Goal: Task Accomplishment & Management: Use online tool/utility

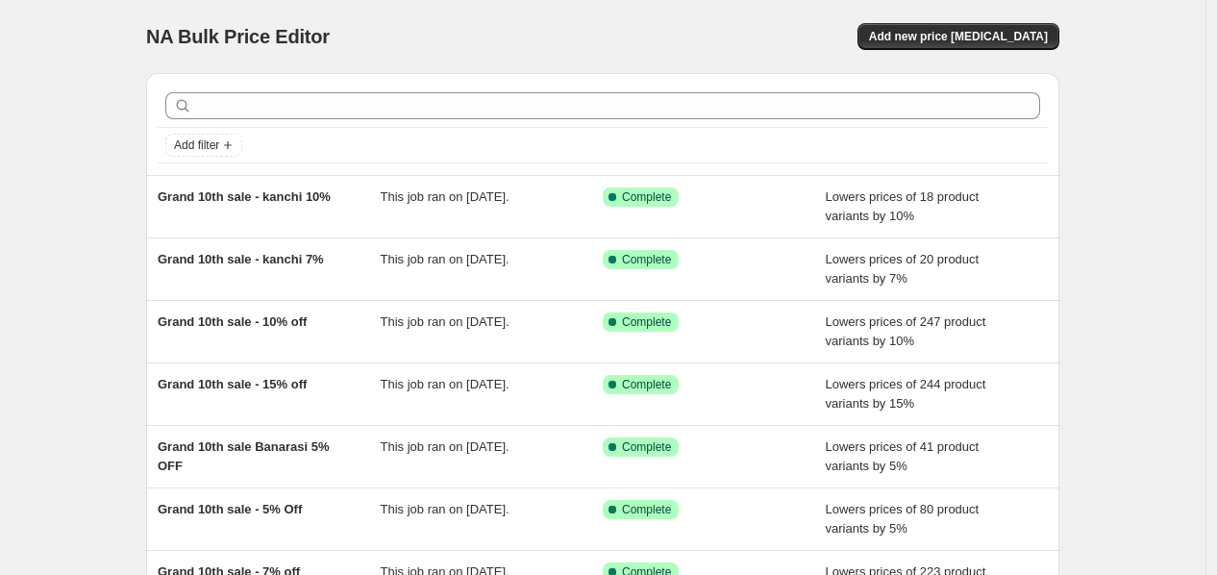
click at [636, 42] on div "Add new price [MEDICAL_DATA]" at bounding box center [830, 36] width 459 height 27
click at [1142, 123] on div "NA Bulk Price Editor. This page is ready NA Bulk Price Editor Add new price [ME…" at bounding box center [603, 495] width 1206 height 990
click at [985, 49] on button "Add new price [MEDICAL_DATA]" at bounding box center [959, 36] width 202 height 27
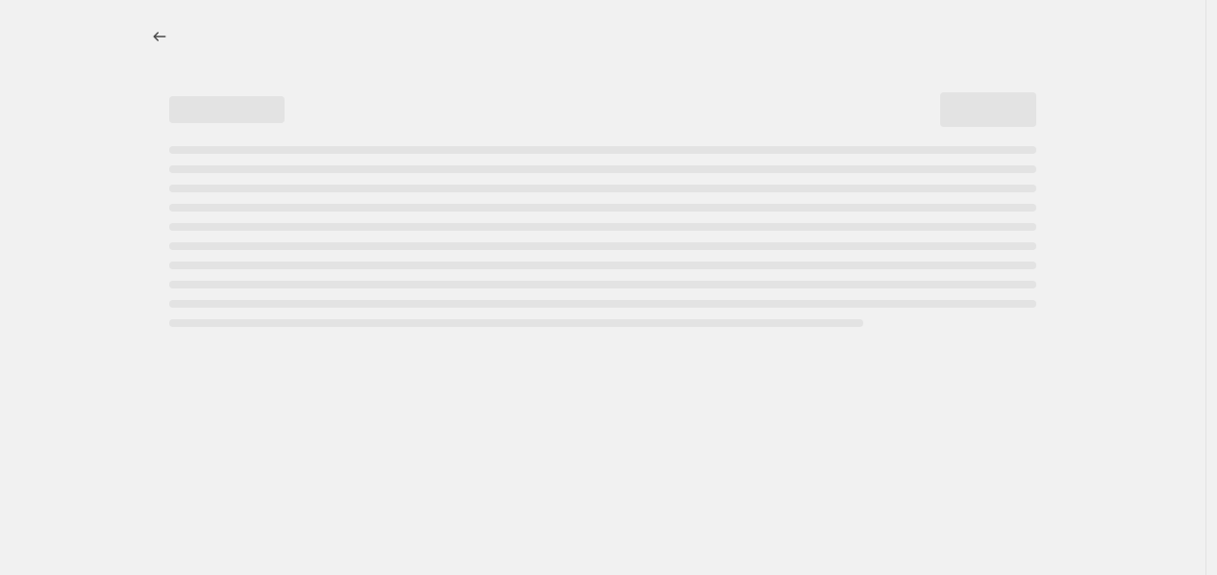
select select "percentage"
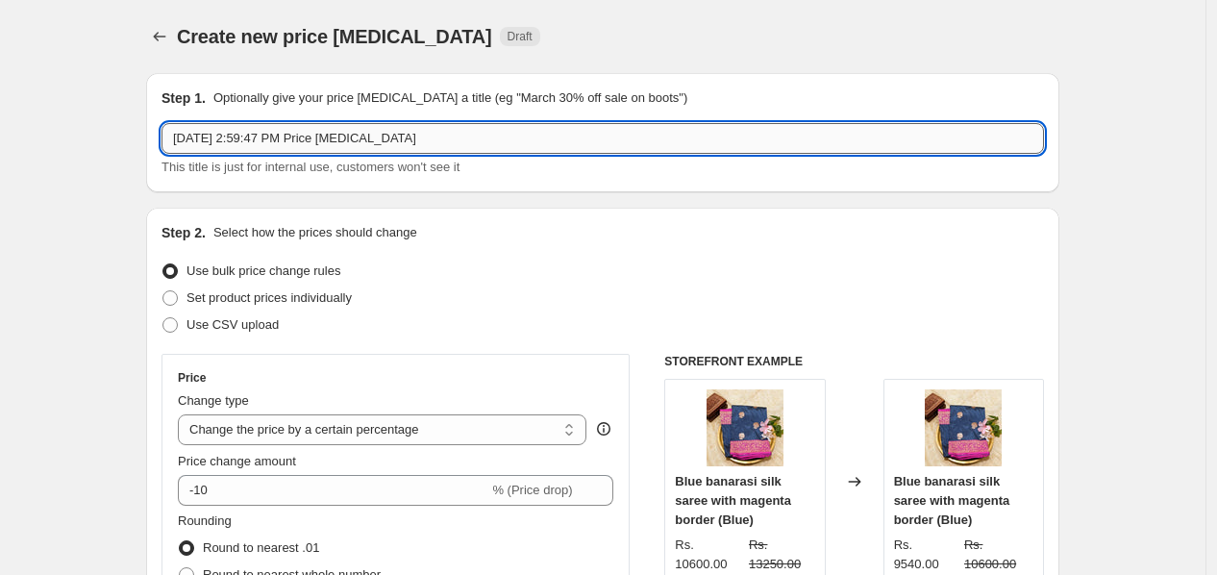
click at [283, 139] on input "[DATE] 2:59:47 PM Price [MEDICAL_DATA]" at bounding box center [603, 138] width 883 height 31
type input "Grand 10th sale - Kanchi at 5% Off"
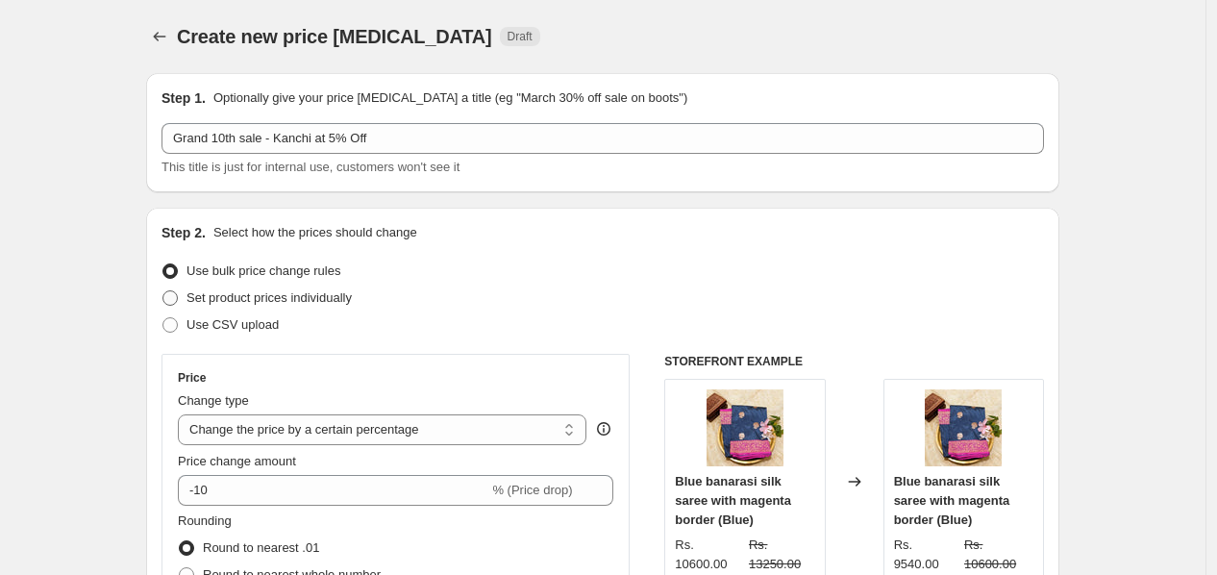
click at [179, 306] on span at bounding box center [170, 297] width 17 height 17
click at [163, 291] on input "Set product prices individually" at bounding box center [162, 290] width 1 height 1
radio input "true"
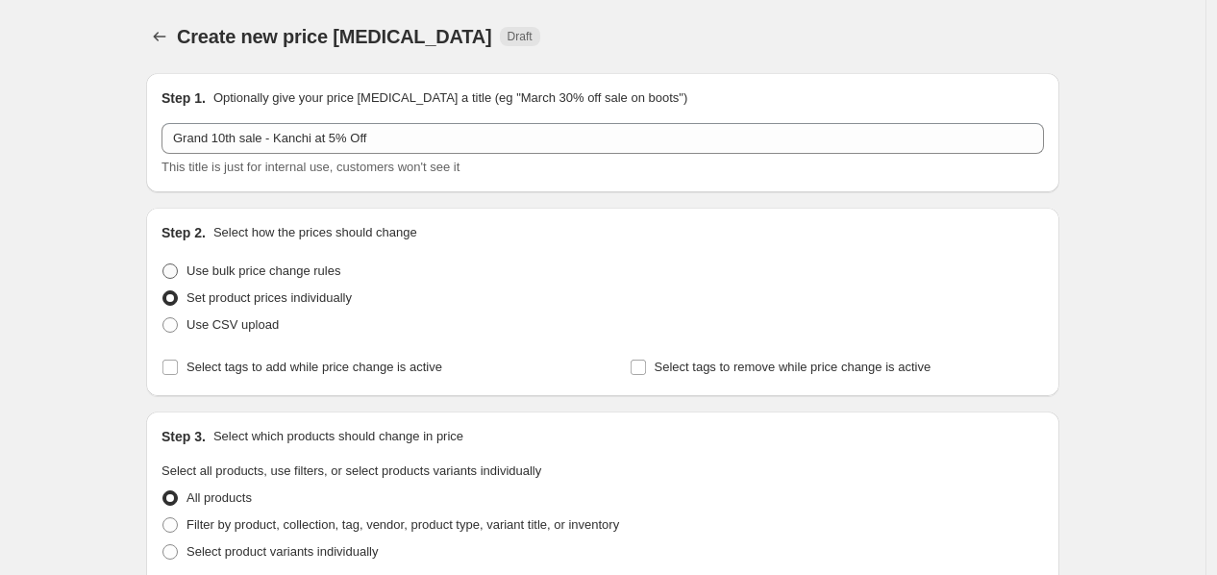
click at [179, 277] on span at bounding box center [170, 270] width 17 height 17
click at [163, 264] on input "Use bulk price change rules" at bounding box center [162, 263] width 1 height 1
radio input "true"
select select "percentage"
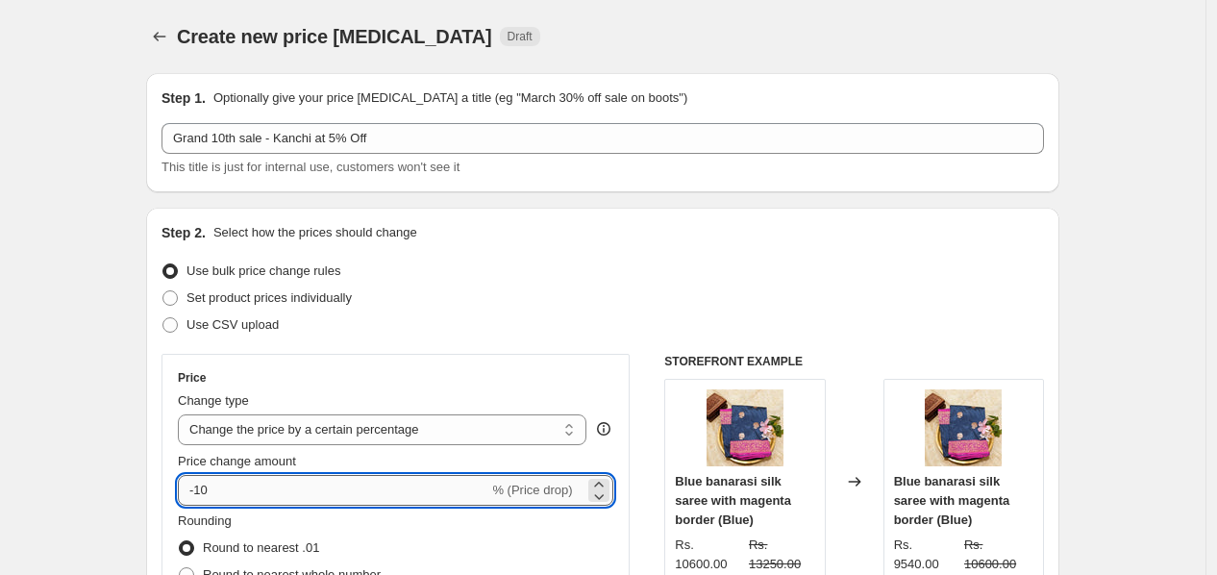
click at [266, 488] on input "-10" at bounding box center [333, 490] width 311 height 31
type input "-1"
type input "-5"
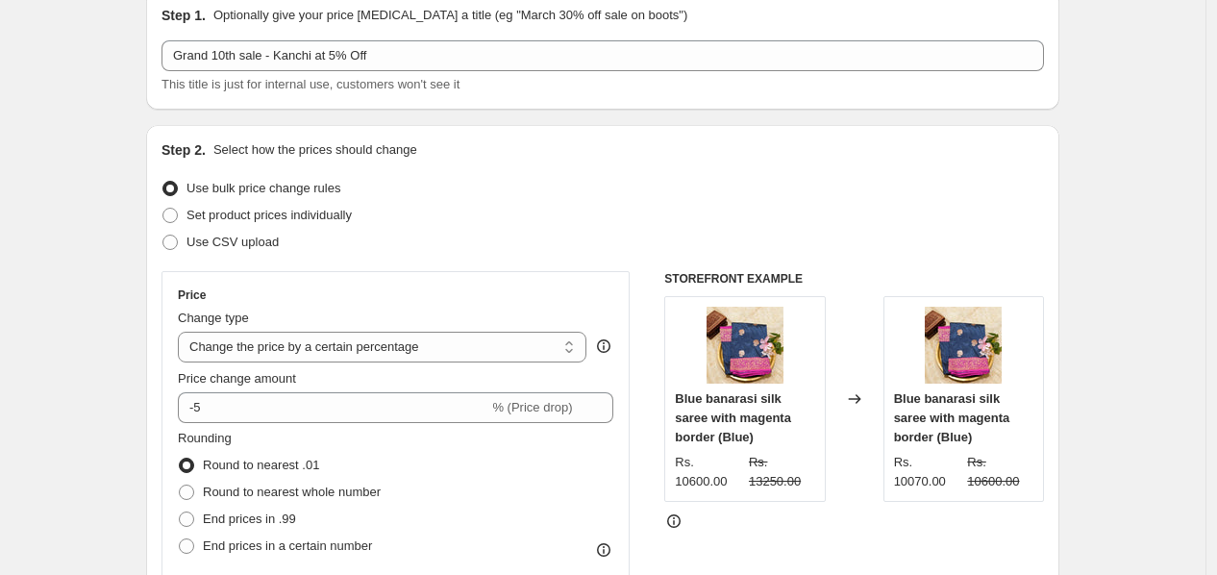
scroll to position [107, 0]
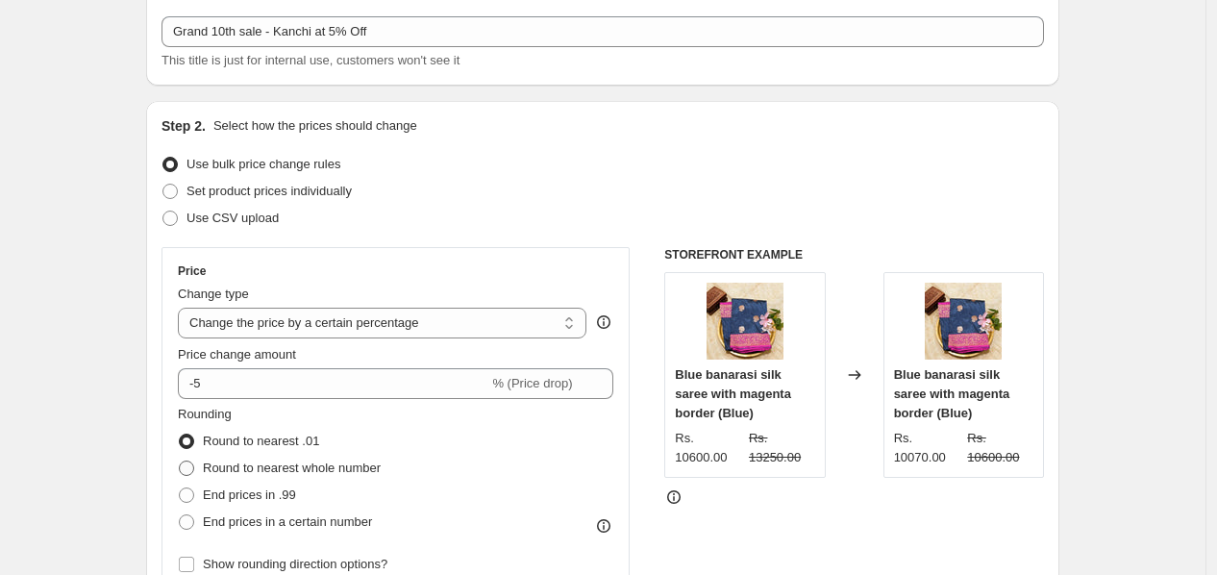
click at [194, 474] on span at bounding box center [186, 468] width 15 height 15
click at [180, 461] on input "Round to nearest whole number" at bounding box center [179, 461] width 1 height 1
radio input "true"
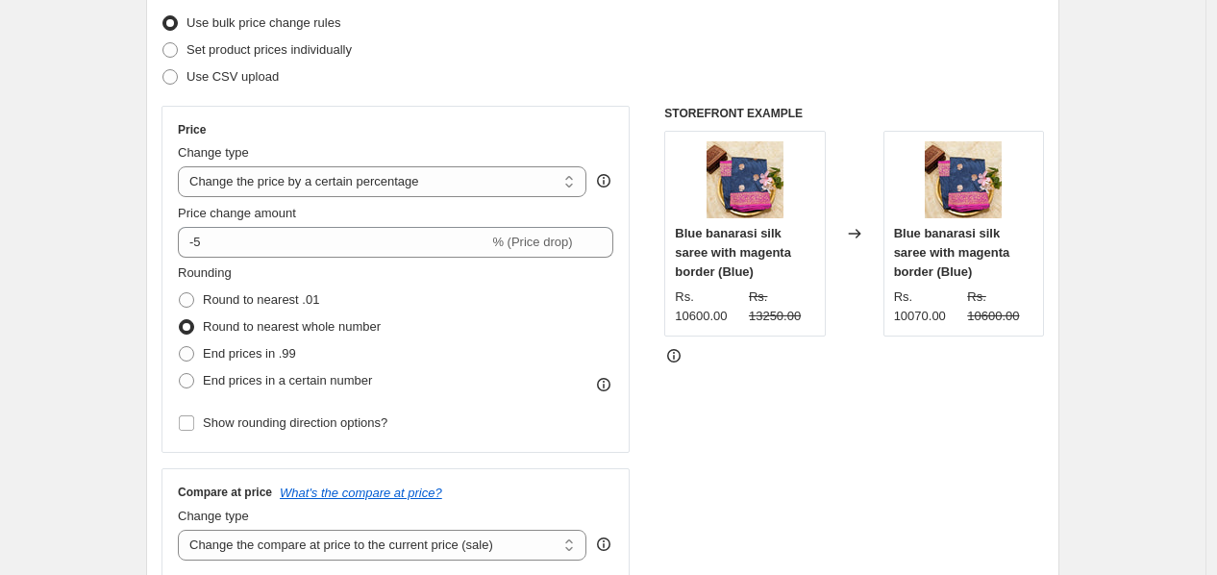
scroll to position [534, 0]
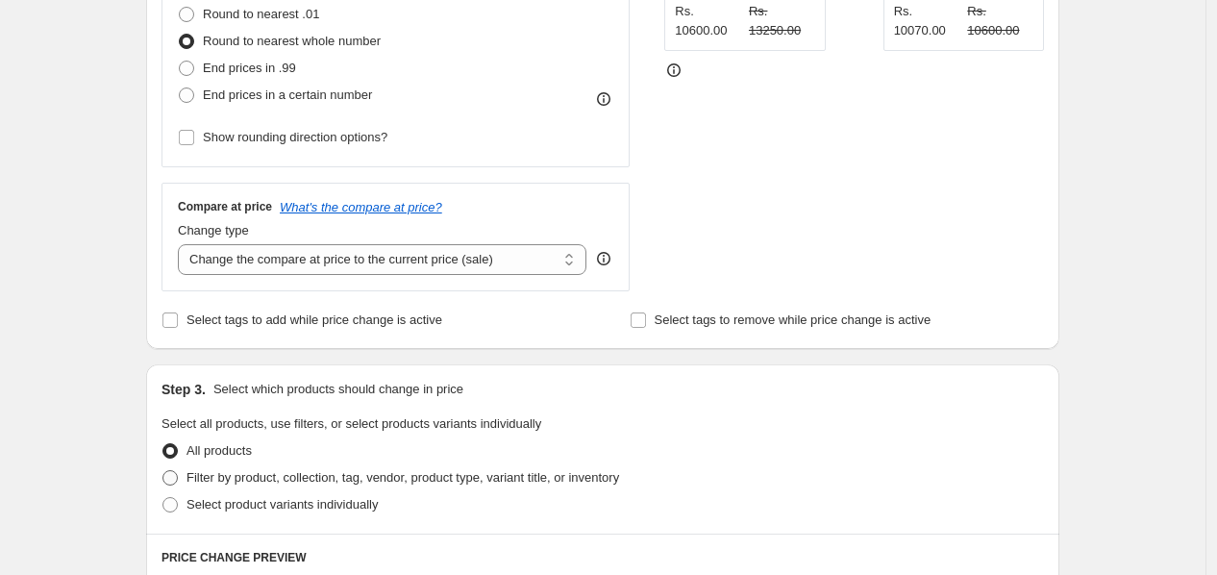
click at [176, 480] on span at bounding box center [169, 477] width 15 height 15
click at [163, 471] on input "Filter by product, collection, tag, vendor, product type, variant title, or inv…" at bounding box center [162, 470] width 1 height 1
radio input "true"
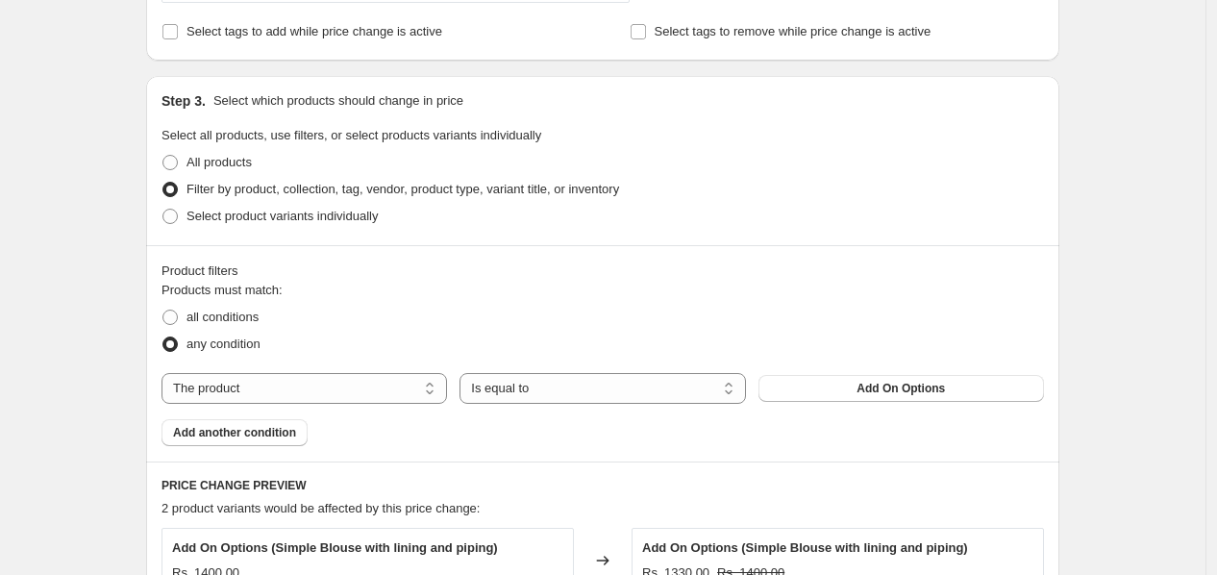
scroll to position [854, 0]
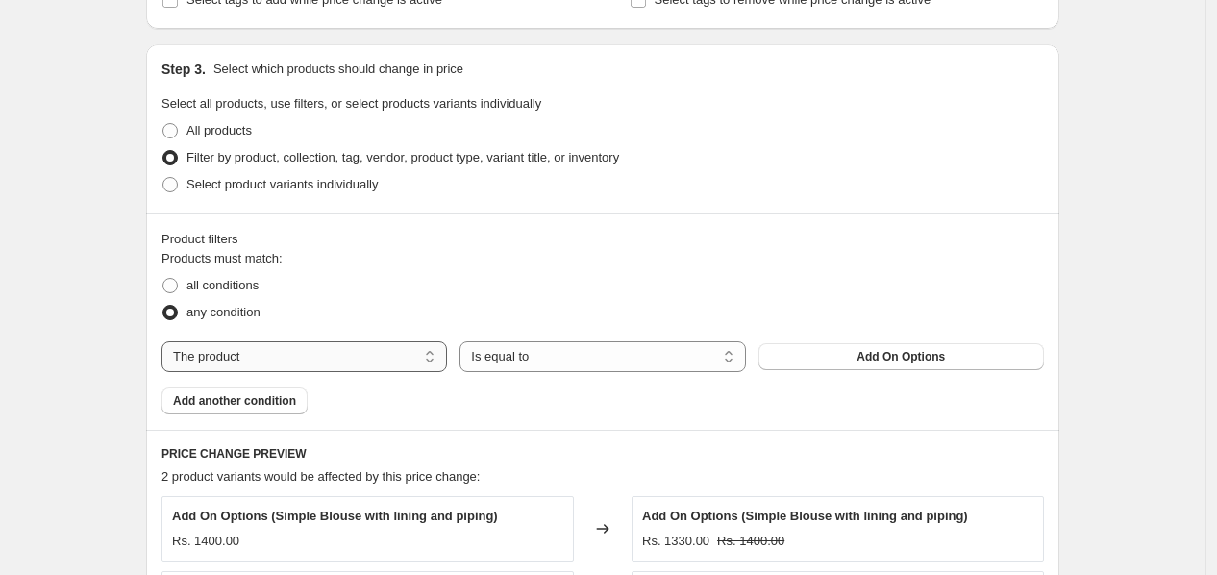
click at [376, 366] on select "The product The product's collection The product's tag The product's vendor The…" at bounding box center [305, 356] width 286 height 31
select select "collection"
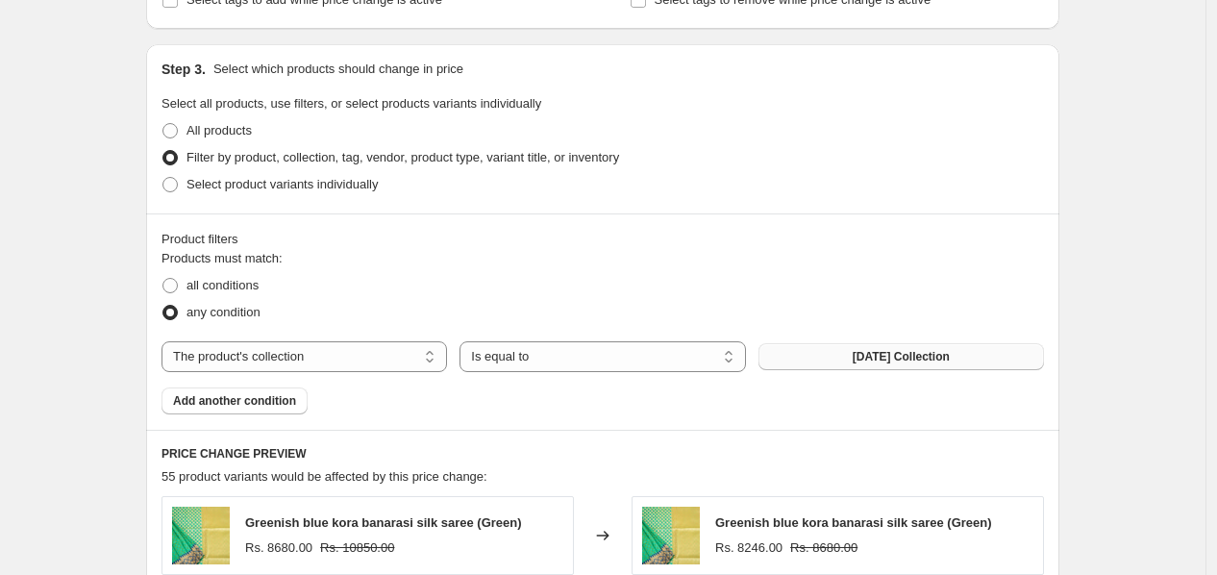
click at [900, 354] on span "[DATE] Collection" at bounding box center [901, 356] width 97 height 15
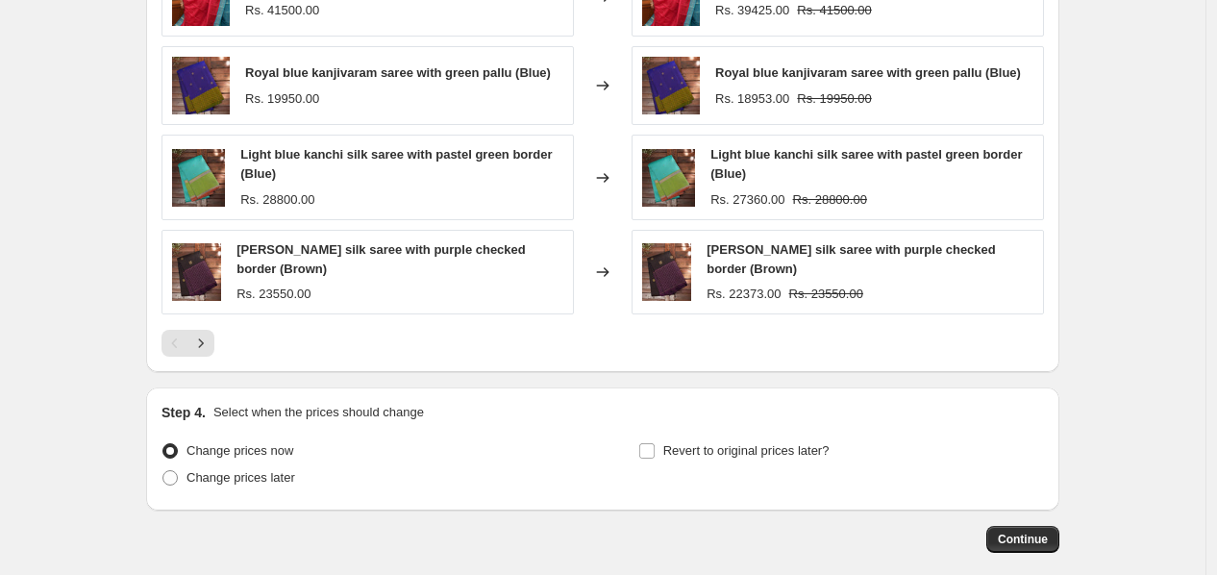
scroll to position [1495, 0]
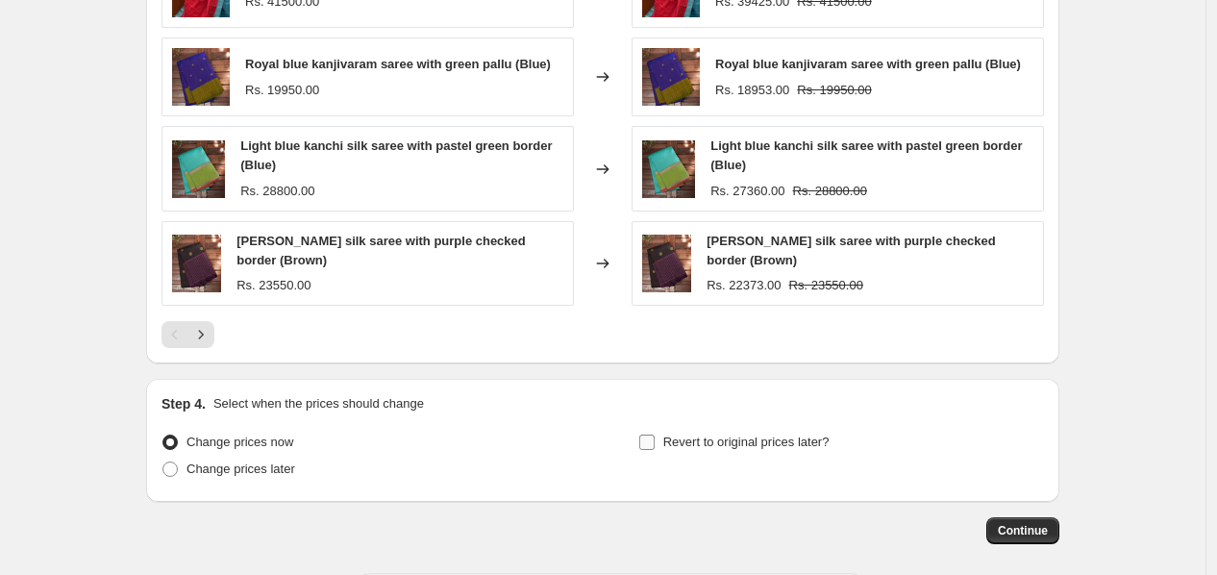
click at [665, 447] on label "Revert to original prices later?" at bounding box center [733, 442] width 191 height 27
click at [655, 447] on input "Revert to original prices later?" at bounding box center [646, 442] width 15 height 15
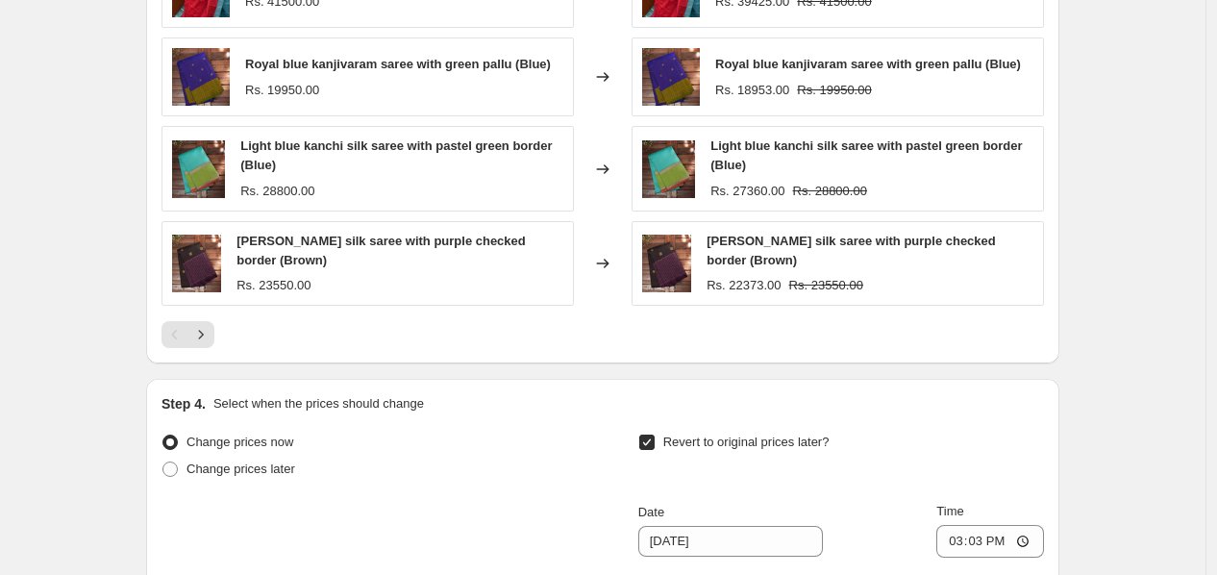
click at [655, 447] on input "Revert to original prices later?" at bounding box center [646, 442] width 15 height 15
checkbox input "false"
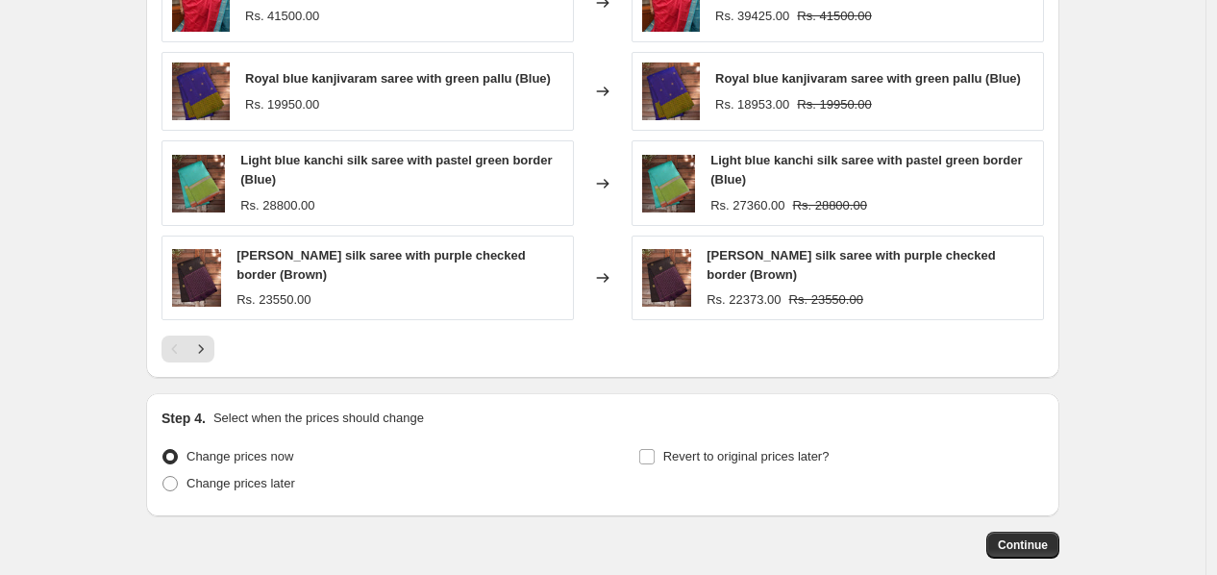
scroll to position [1583, 0]
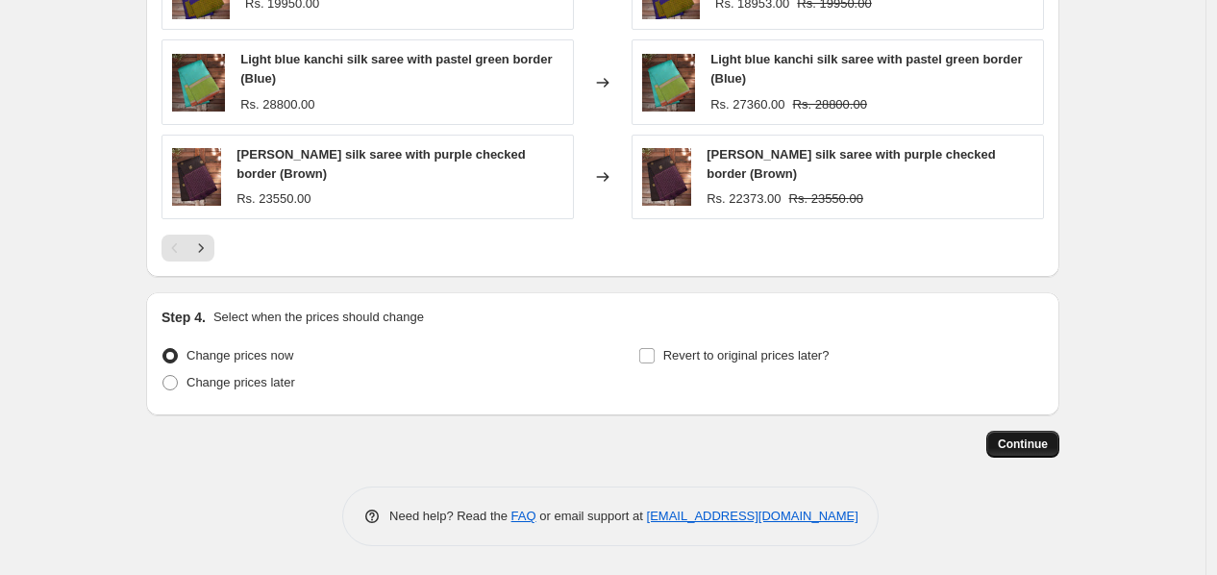
click at [1060, 444] on button "Continue" at bounding box center [1022, 444] width 73 height 27
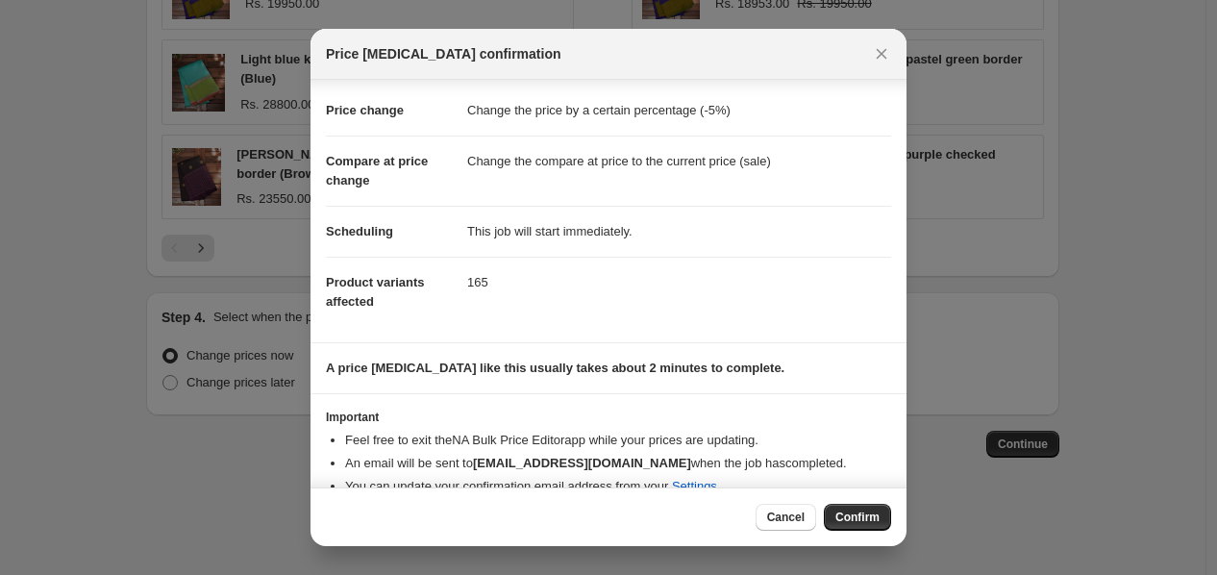
scroll to position [56, 0]
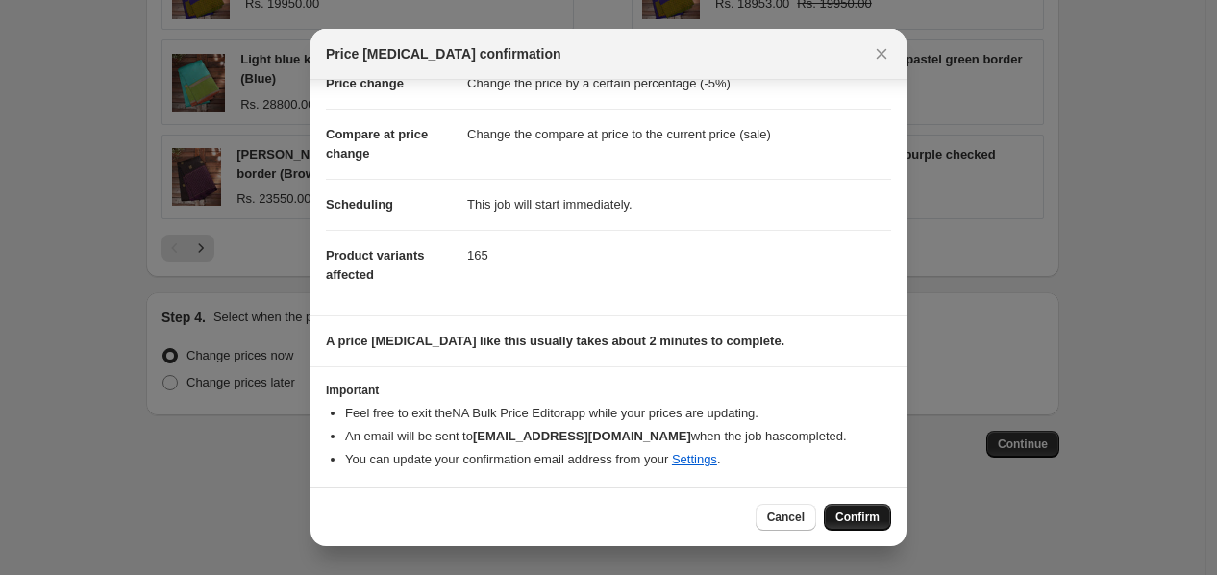
click at [839, 511] on span "Confirm" at bounding box center [857, 517] width 44 height 15
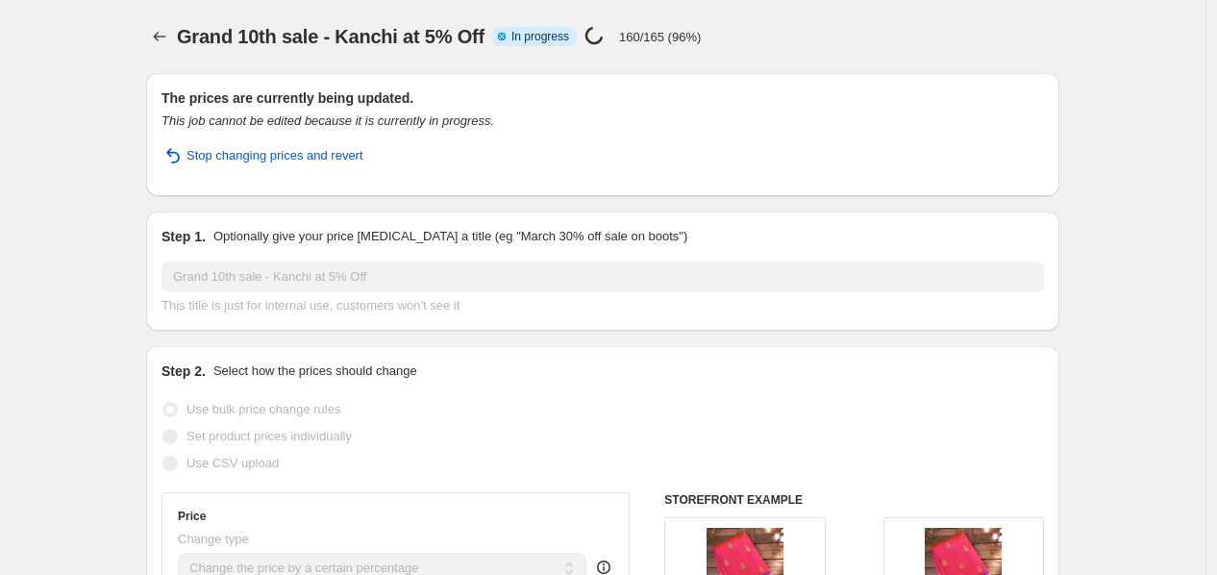
select select "percentage"
select select "collection"
